Goal: Task Accomplishment & Management: Manage account settings

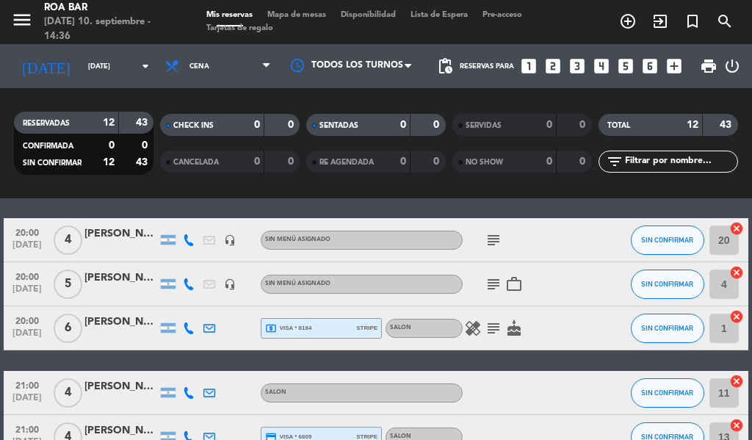
scroll to position [73, 0]
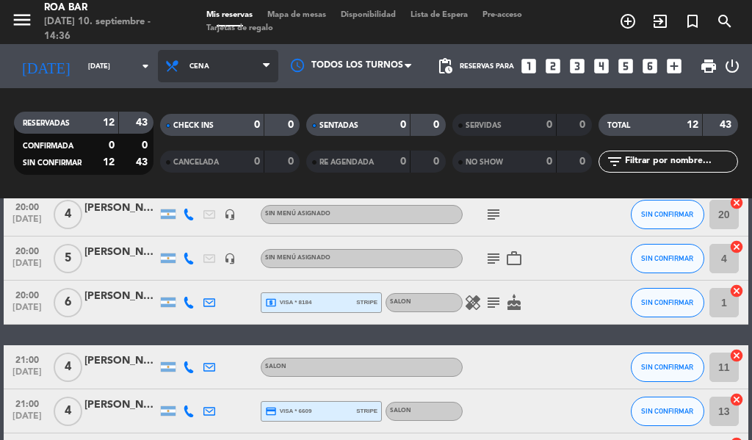
click at [234, 65] on span "Cena" at bounding box center [218, 66] width 120 height 32
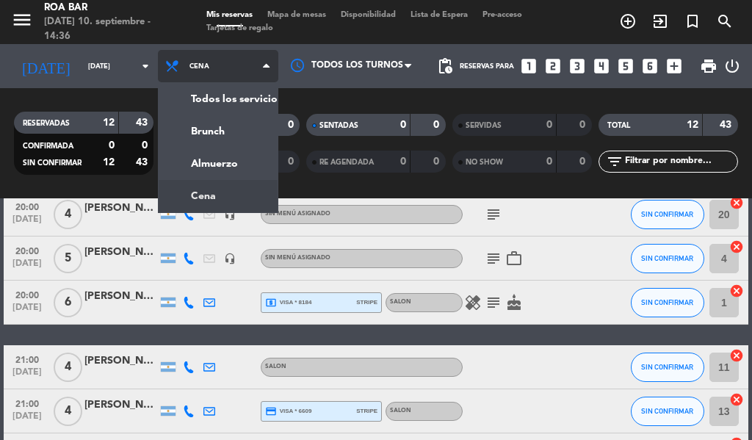
click at [234, 65] on span "Cena" at bounding box center [218, 66] width 120 height 32
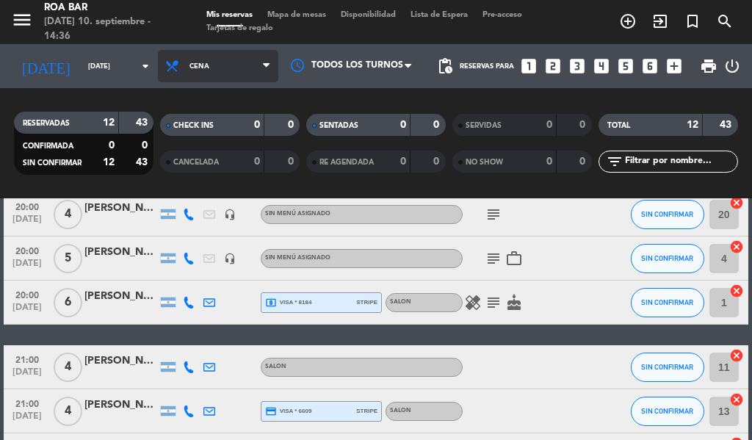
click at [234, 65] on span "Cena" at bounding box center [218, 66] width 120 height 32
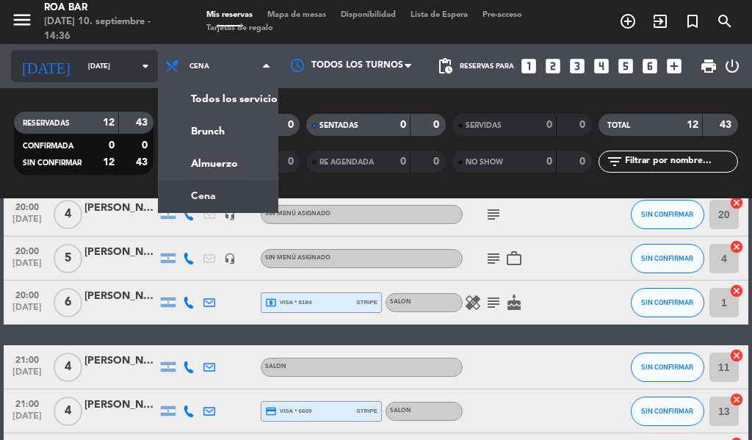
click at [88, 55] on input "[DATE]" at bounding box center [129, 66] width 96 height 23
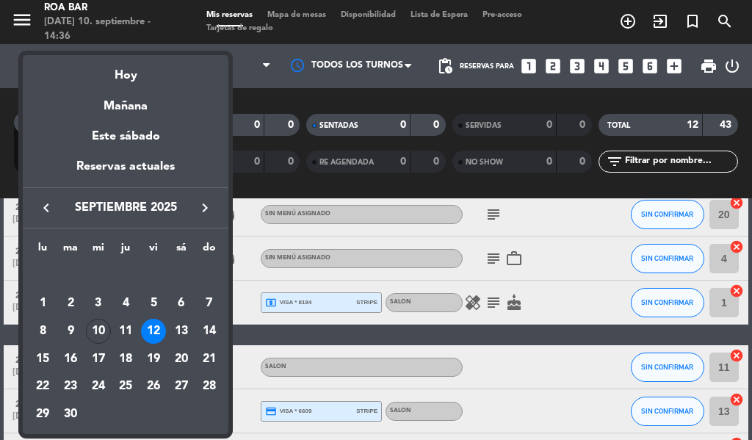
drag, startPoint x: 99, startPoint y: 328, endPoint x: 180, endPoint y: 250, distance: 112.7
click at [101, 328] on div "10" at bounding box center [98, 331] width 25 height 25
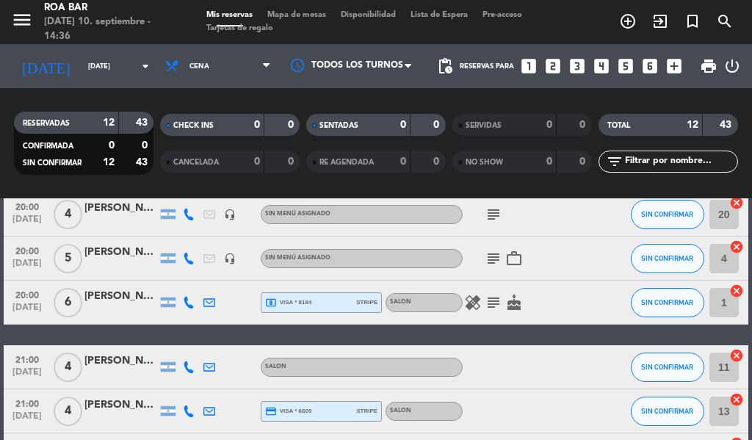
type input "[DATE]"
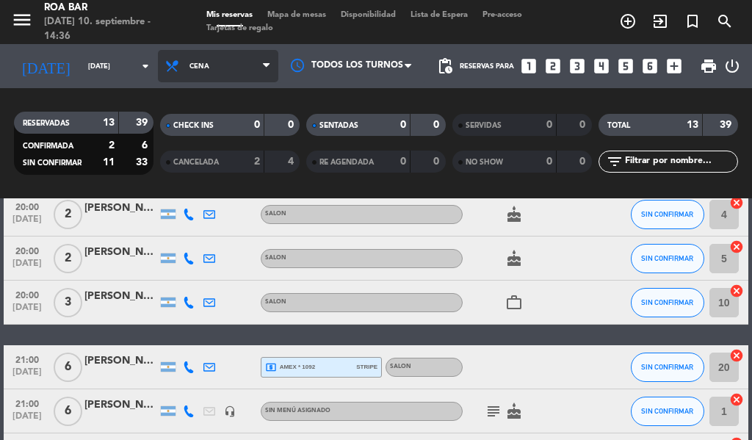
click at [232, 63] on span "Cena" at bounding box center [218, 66] width 120 height 32
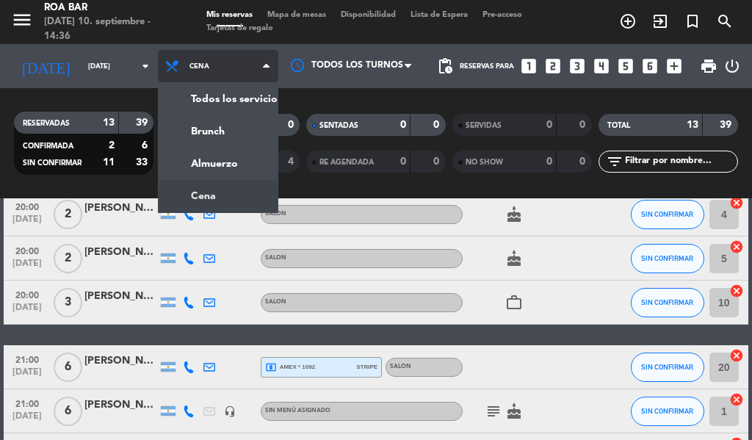
click at [199, 186] on div "menu [PERSON_NAME] BAR [DATE] 10. septiembre - 14:36 Mis reservas Mapa de mesas…" at bounding box center [376, 99] width 752 height 198
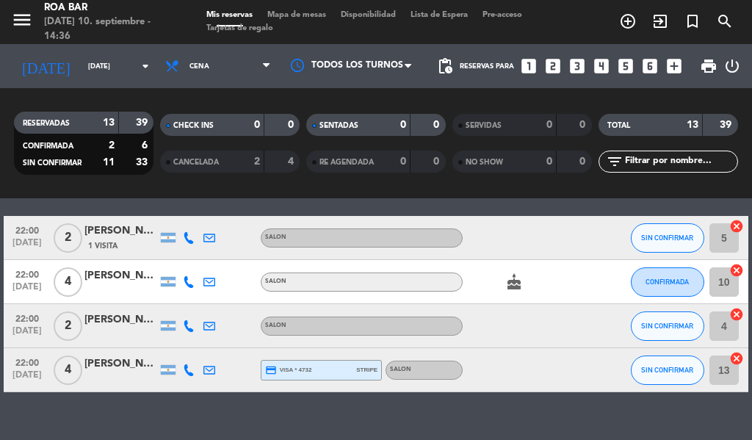
scroll to position [513, 0]
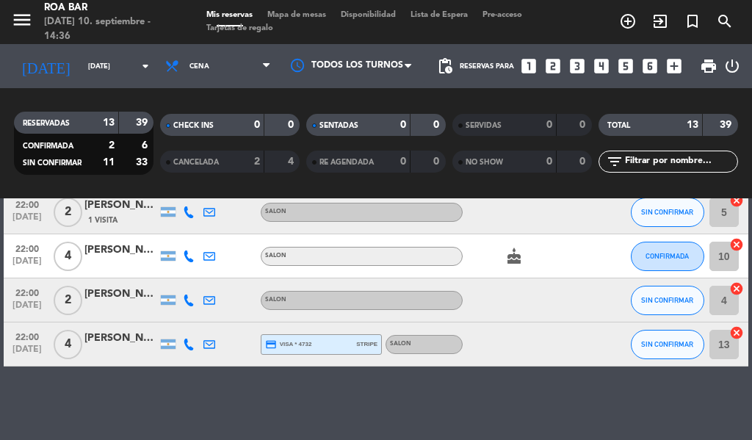
click at [109, 338] on div "[PERSON_NAME]" at bounding box center [120, 338] width 73 height 17
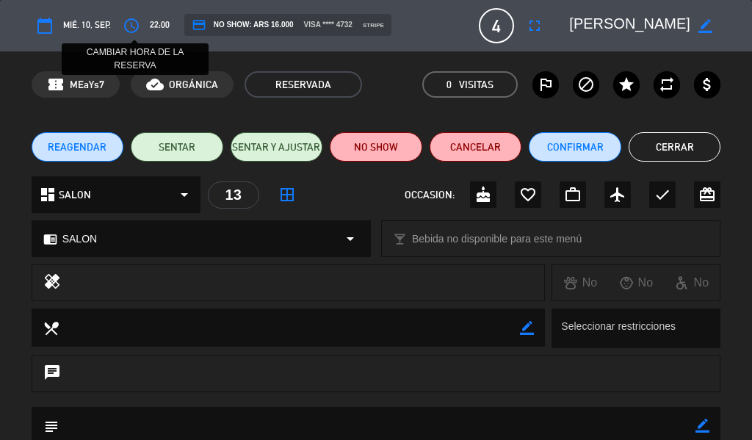
click at [135, 18] on icon "access_time" at bounding box center [132, 26] width 18 height 18
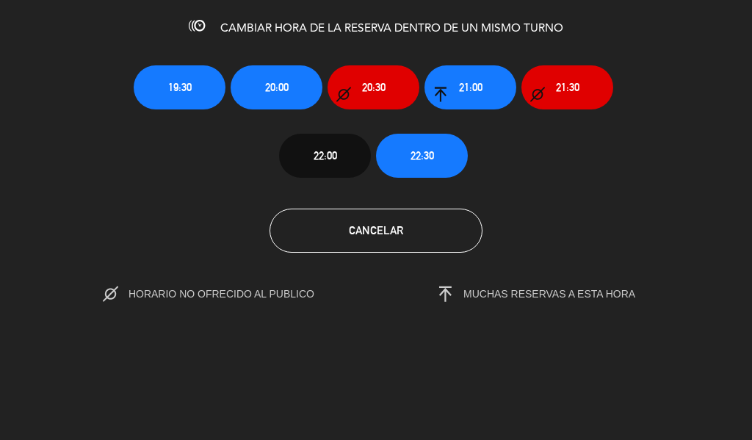
click at [528, 162] on div "19:30 20:00 20:30 21:00 21:30 22:00 22:30" at bounding box center [376, 109] width 507 height 137
click at [403, 228] on button "Cancelar" at bounding box center [376, 231] width 213 height 44
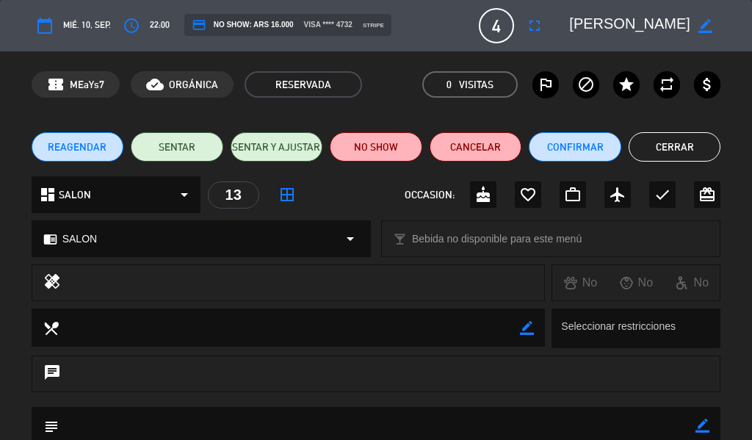
click at [687, 143] on button "Cerrar" at bounding box center [675, 146] width 93 height 29
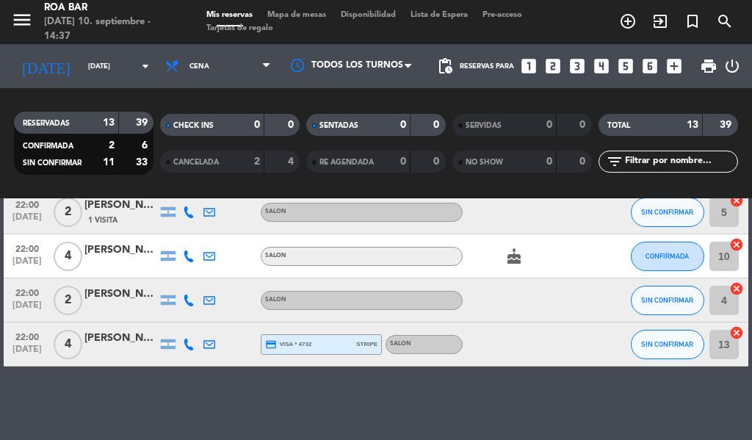
click at [105, 331] on div "[PERSON_NAME]" at bounding box center [120, 338] width 73 height 17
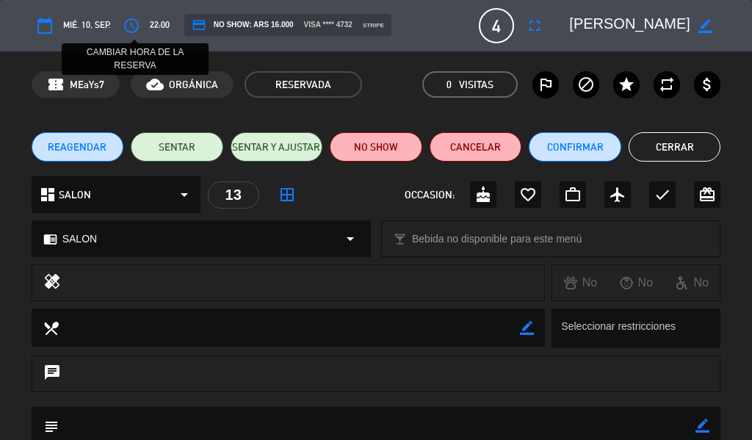
click at [123, 31] on icon "access_time" at bounding box center [132, 26] width 18 height 18
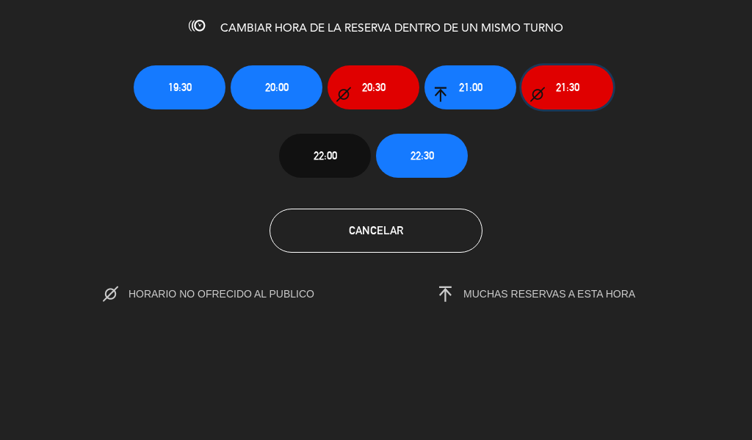
click at [592, 85] on button "21:30" at bounding box center [568, 87] width 92 height 44
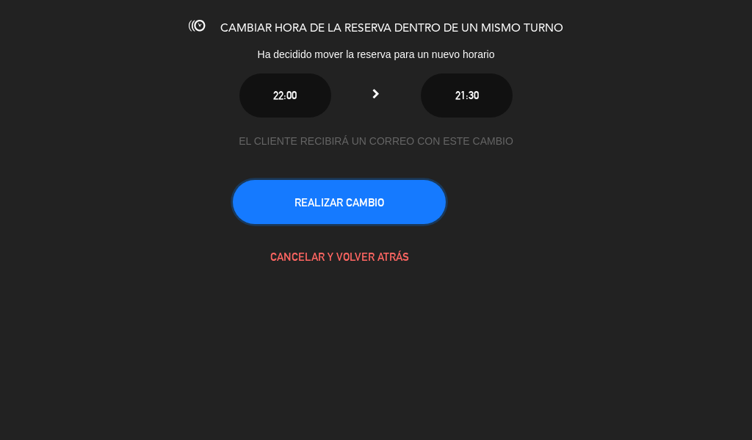
click at [393, 201] on button "REALIZAR CAMBIO" at bounding box center [339, 202] width 213 height 44
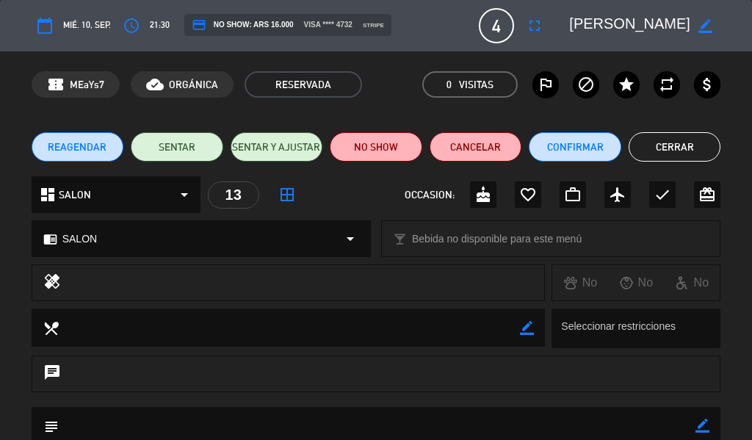
click at [682, 145] on button "Cerrar" at bounding box center [675, 146] width 93 height 29
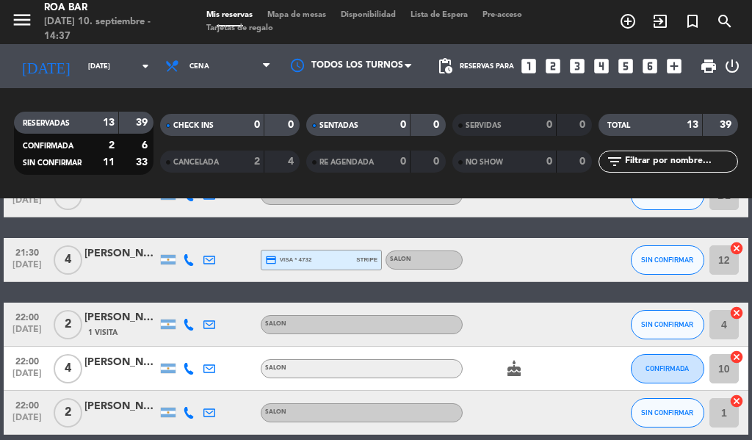
scroll to position [440, 0]
